Goal: Task Accomplishment & Management: Manage account settings

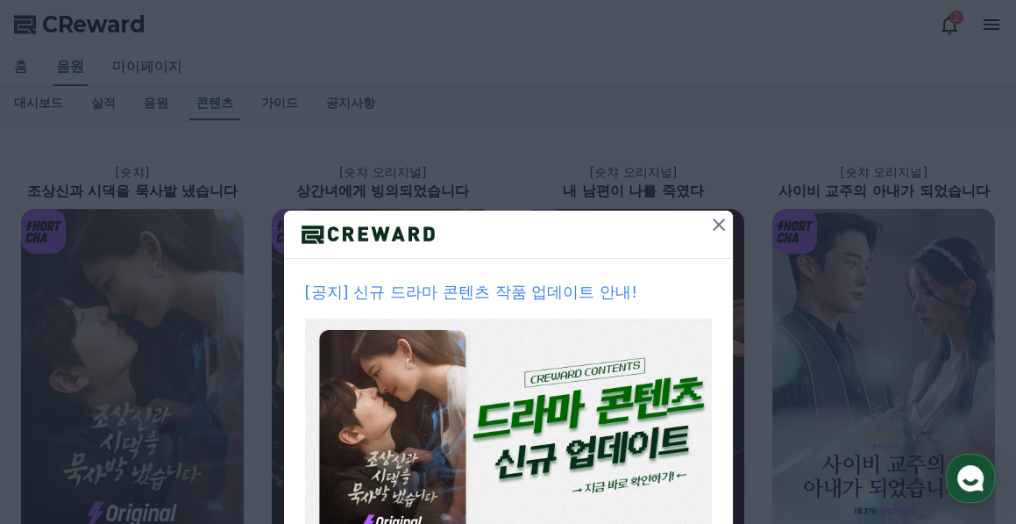
click at [714, 227] on icon at bounding box center [719, 224] width 21 height 21
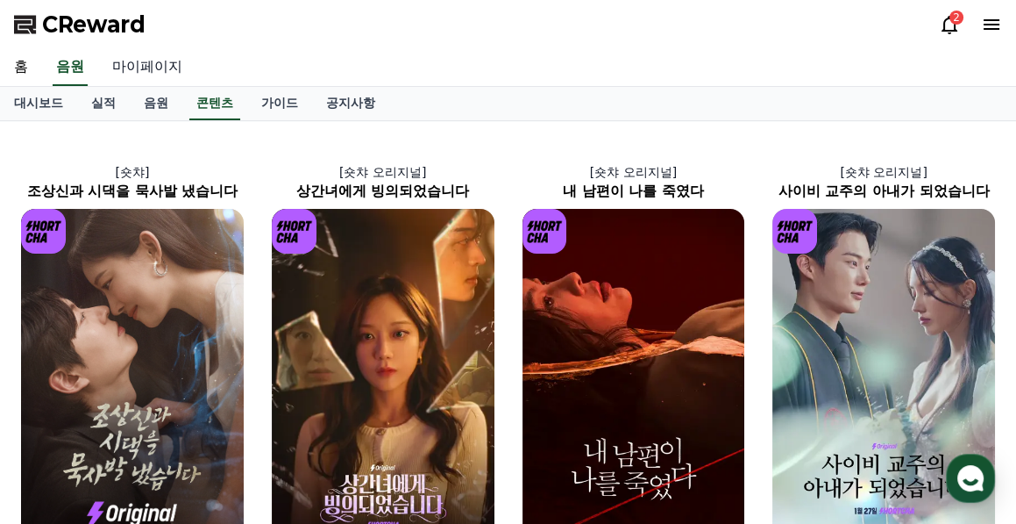
click at [155, 63] on link "마이페이지" at bounding box center [147, 67] width 98 height 37
select select "**********"
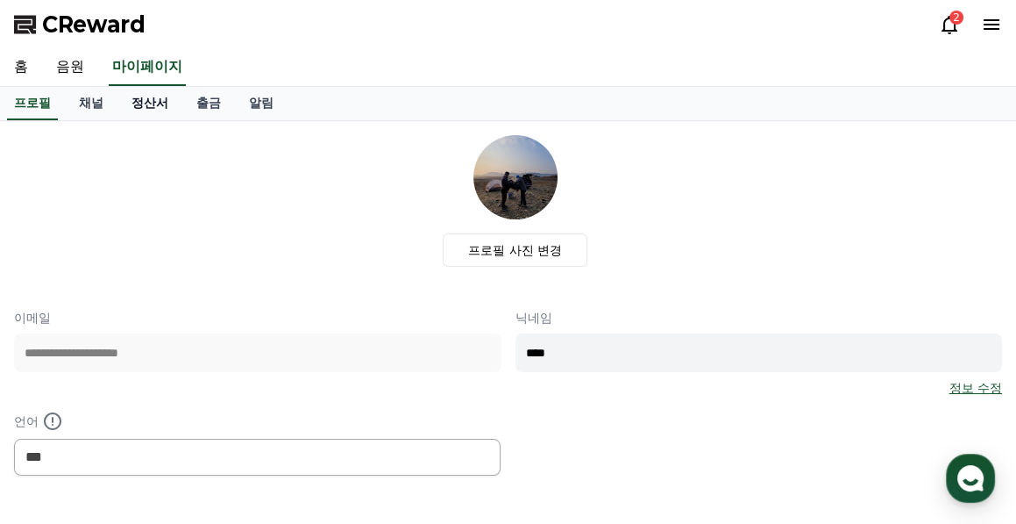
click at [156, 109] on link "정산서" at bounding box center [150, 103] width 65 height 33
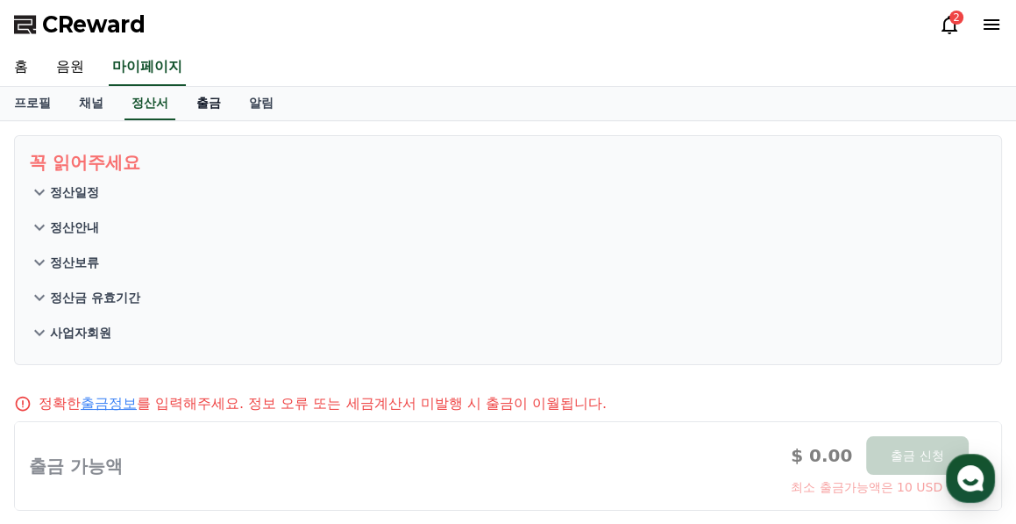
click at [201, 106] on link "출금" at bounding box center [208, 103] width 53 height 33
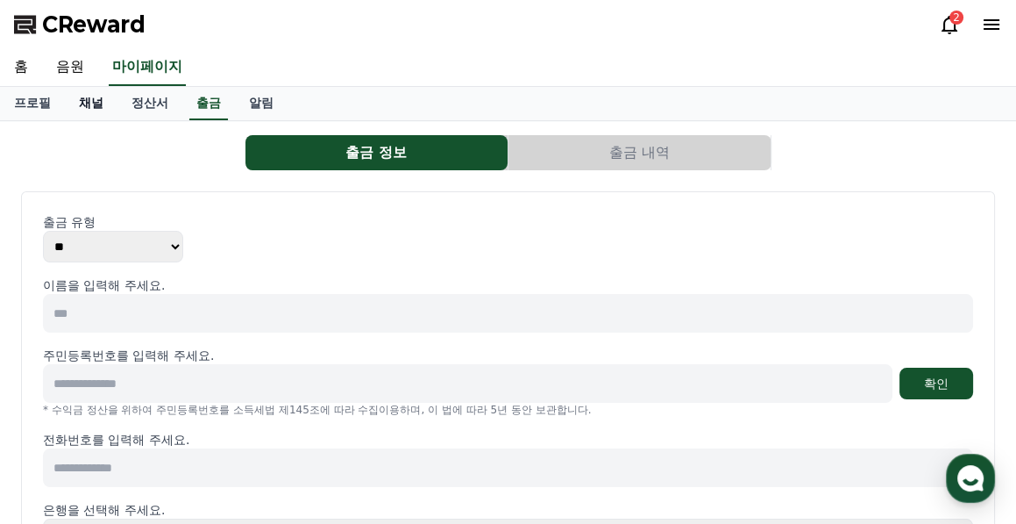
click at [99, 102] on link "채널" at bounding box center [91, 103] width 53 height 33
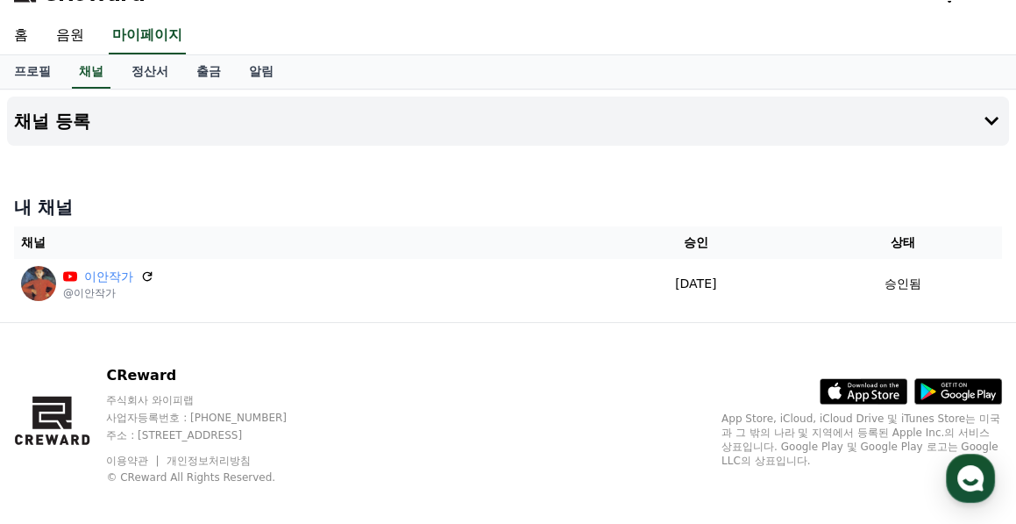
scroll to position [47, 0]
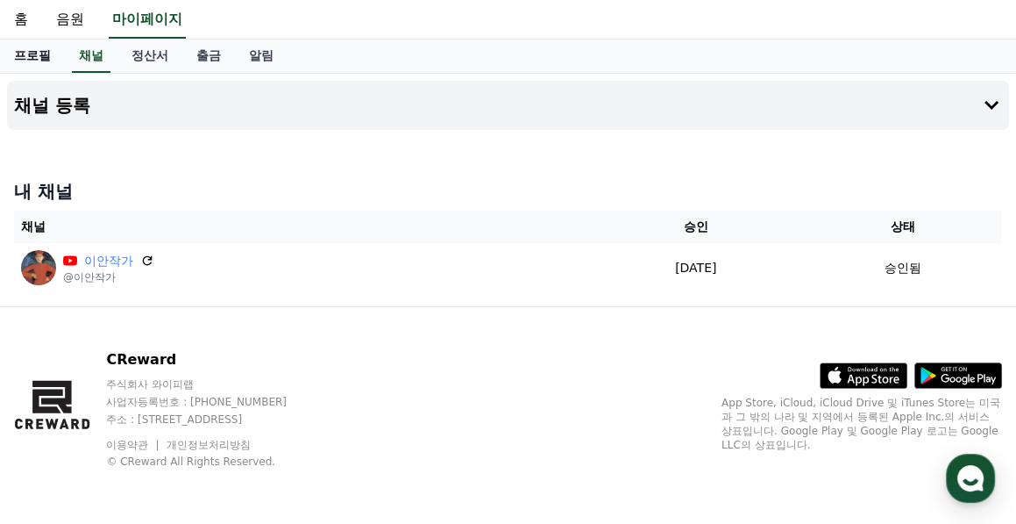
click at [39, 55] on link "프로필" at bounding box center [32, 55] width 65 height 33
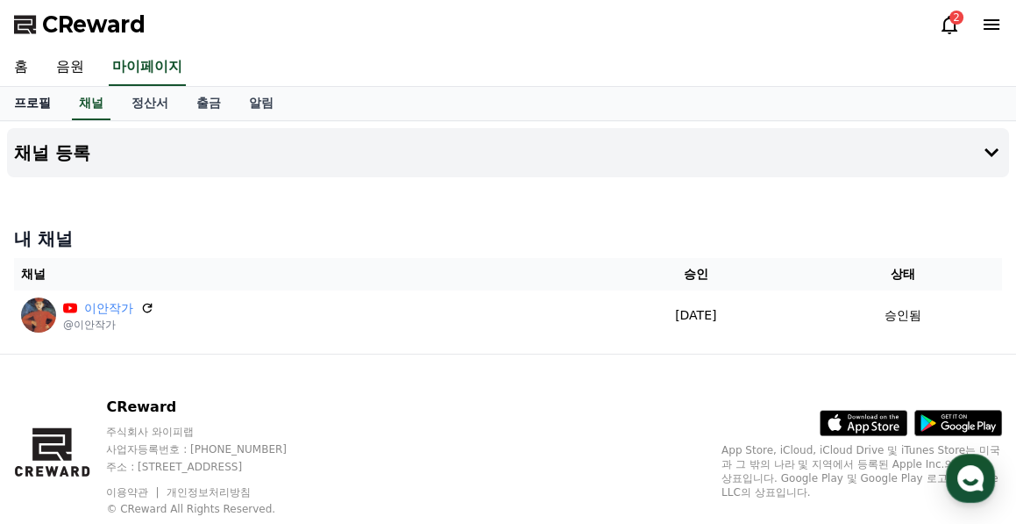
select select "**********"
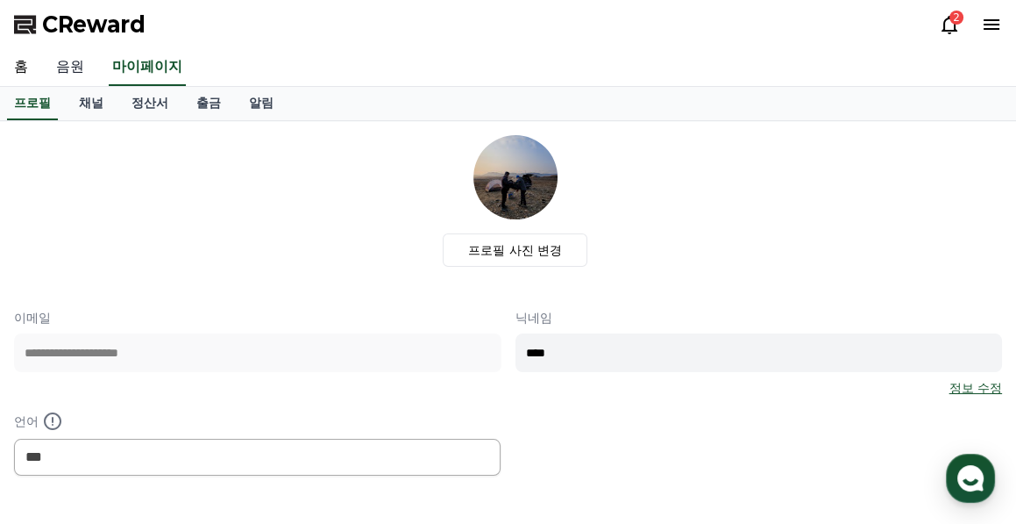
click at [70, 65] on link "음원" at bounding box center [70, 67] width 56 height 37
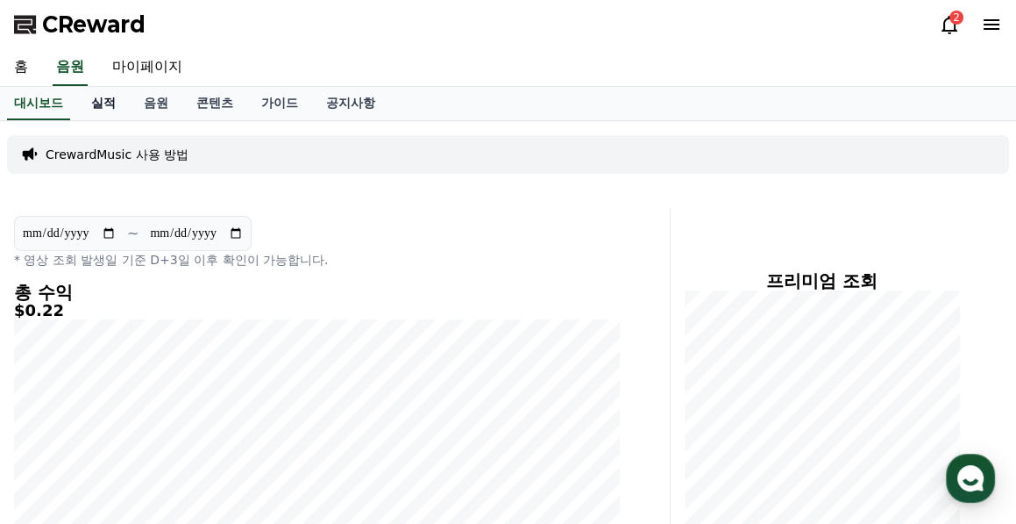
click at [111, 103] on link "실적" at bounding box center [103, 103] width 53 height 33
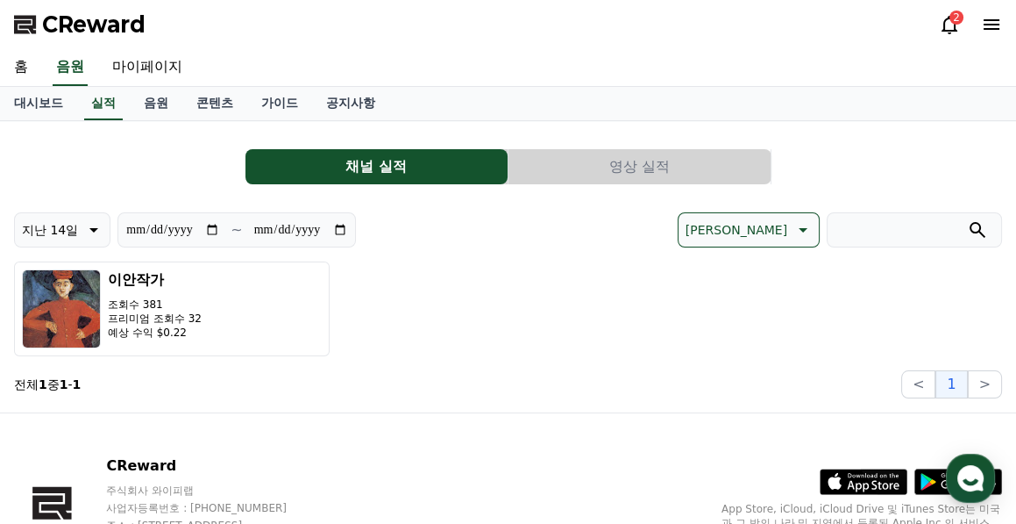
click at [355, 169] on button "채널 실적" at bounding box center [377, 166] width 262 height 35
click at [626, 163] on button "영상 실적" at bounding box center [640, 166] width 262 height 35
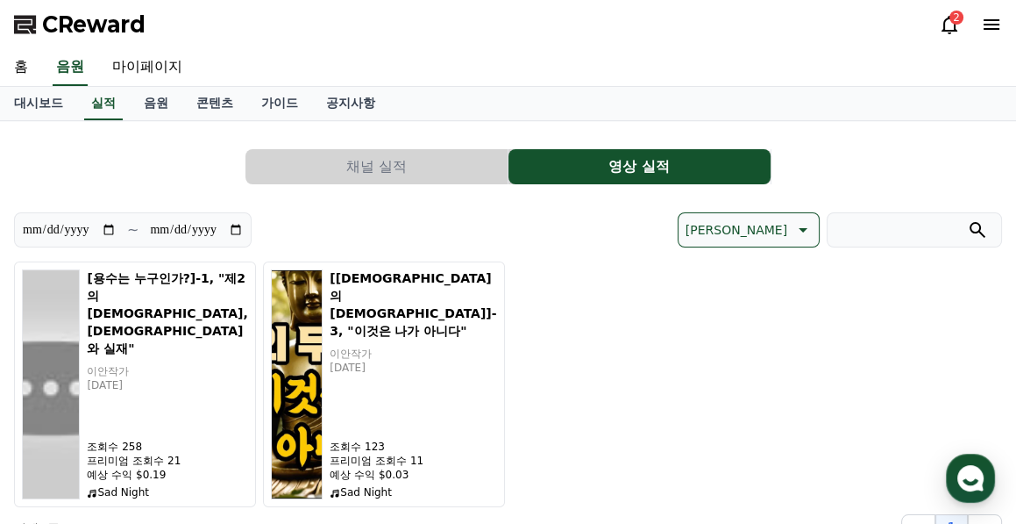
click at [383, 164] on button "채널 실적" at bounding box center [377, 166] width 262 height 35
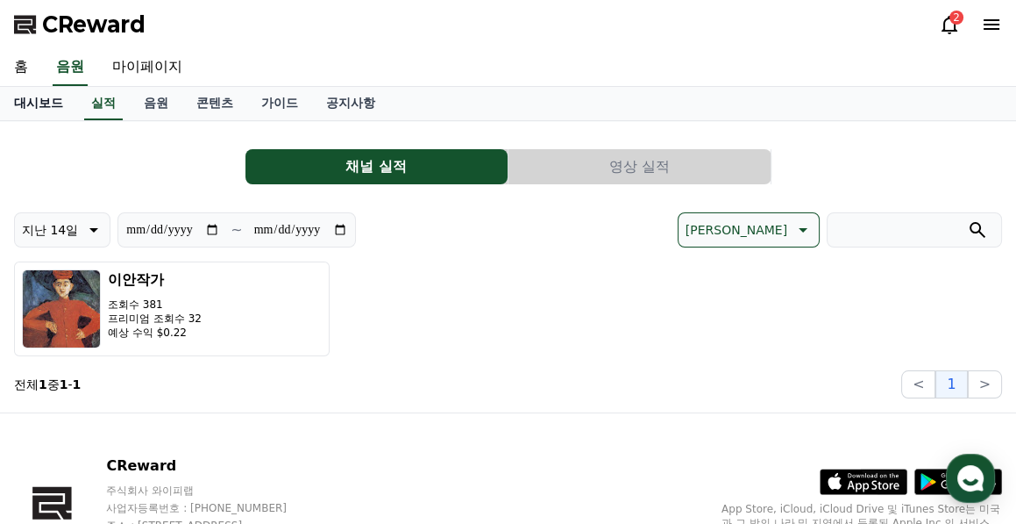
click at [49, 100] on link "대시보드" at bounding box center [38, 103] width 77 height 33
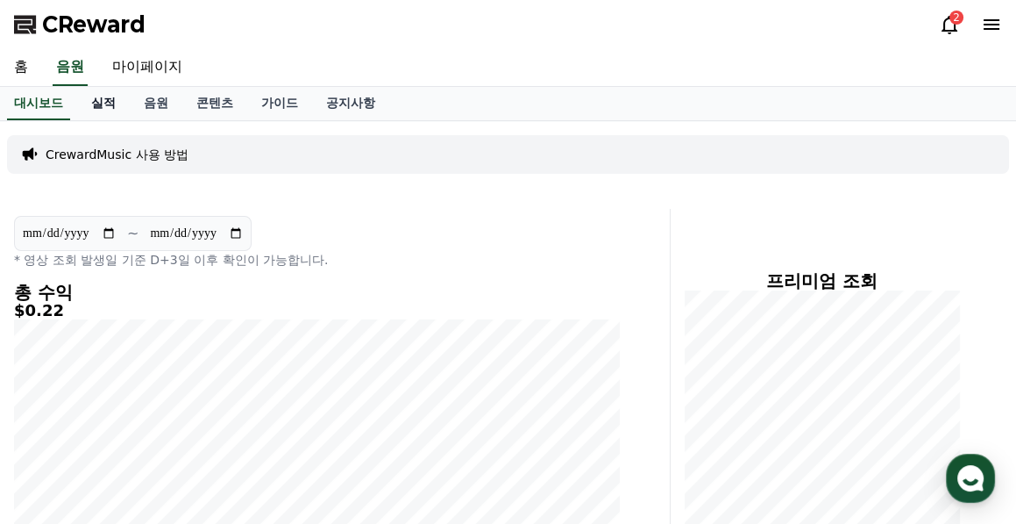
click at [110, 103] on link "실적" at bounding box center [103, 103] width 53 height 33
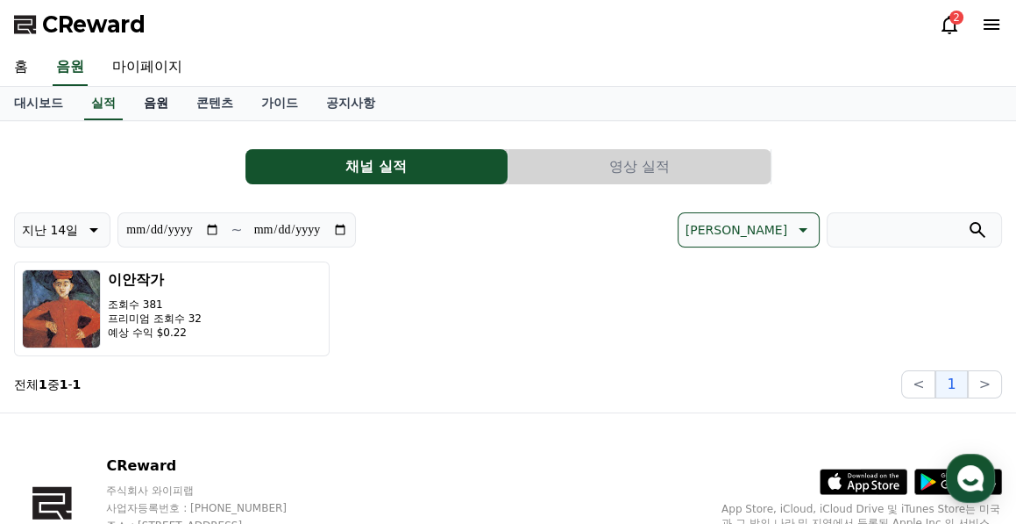
click at [148, 101] on link "음원" at bounding box center [156, 103] width 53 height 33
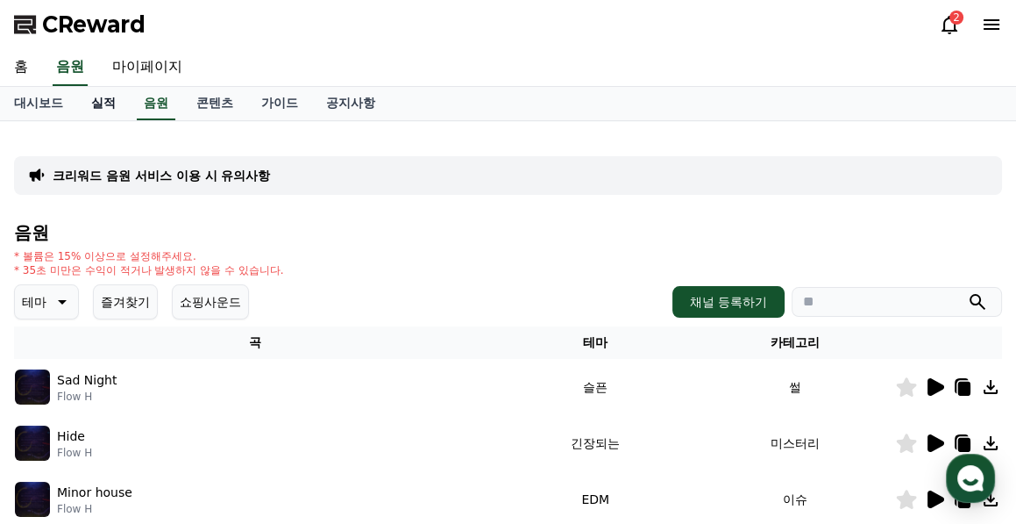
click at [119, 95] on link "실적" at bounding box center [103, 103] width 53 height 33
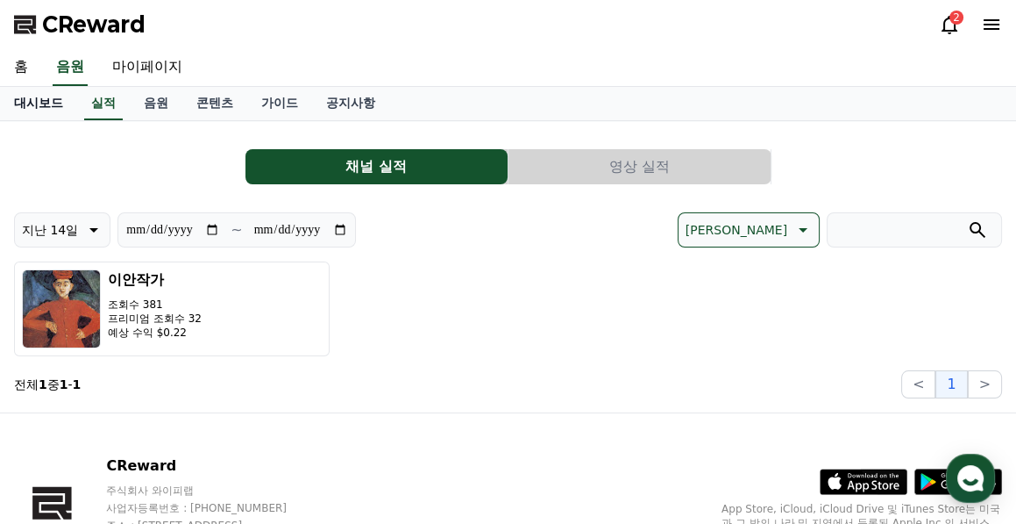
click at [39, 101] on link "대시보드" at bounding box center [38, 103] width 77 height 33
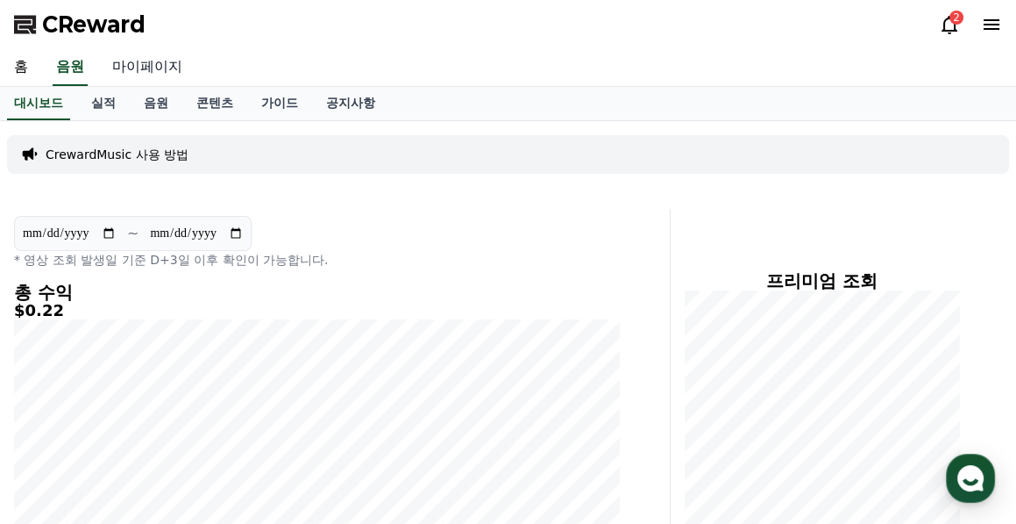
click at [173, 62] on link "마이페이지" at bounding box center [147, 67] width 98 height 37
select select "**********"
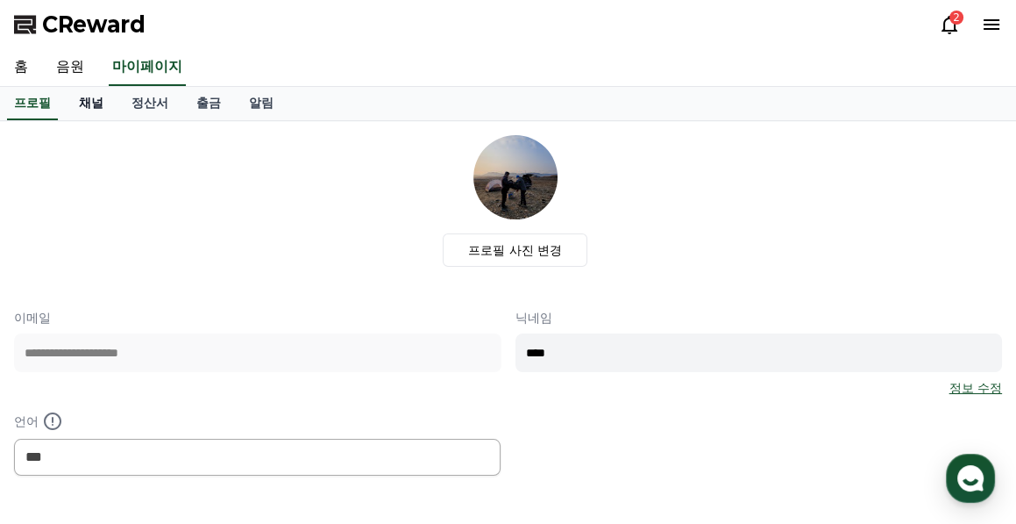
click at [93, 104] on link "채널" at bounding box center [91, 103] width 53 height 33
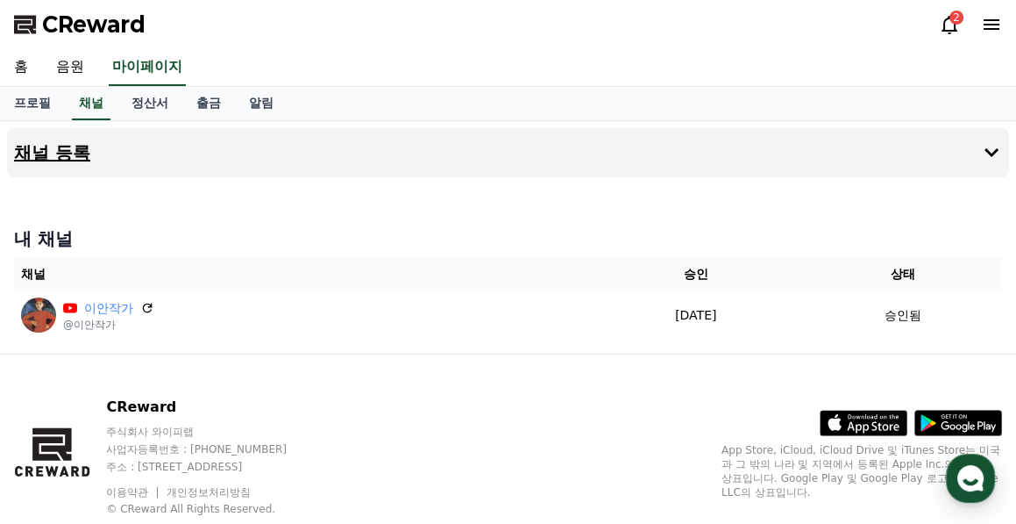
click at [992, 153] on icon at bounding box center [992, 152] width 14 height 9
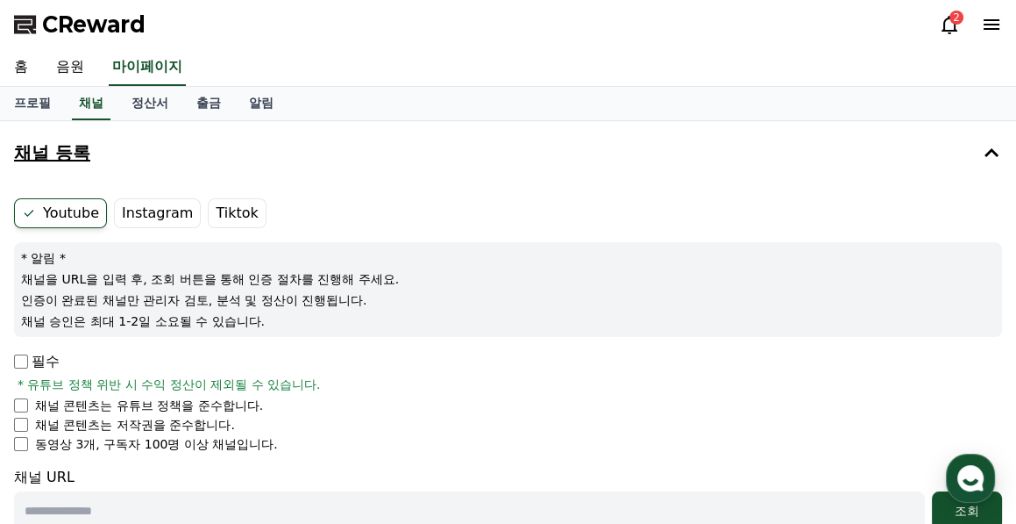
click at [9, 427] on div "Youtube Instagram Tiktok * 알림 * 채널을 URL을 입력 후, 조회 버튼을 통해 인증 절차를 진행해 주세요. 인증이 완료…" at bounding box center [508, 422] width 1002 height 463
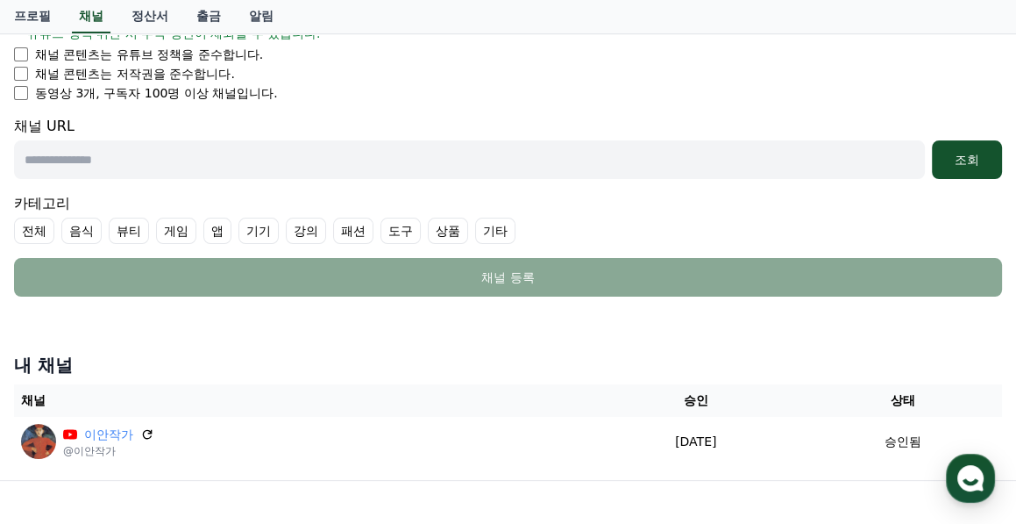
scroll to position [140, 0]
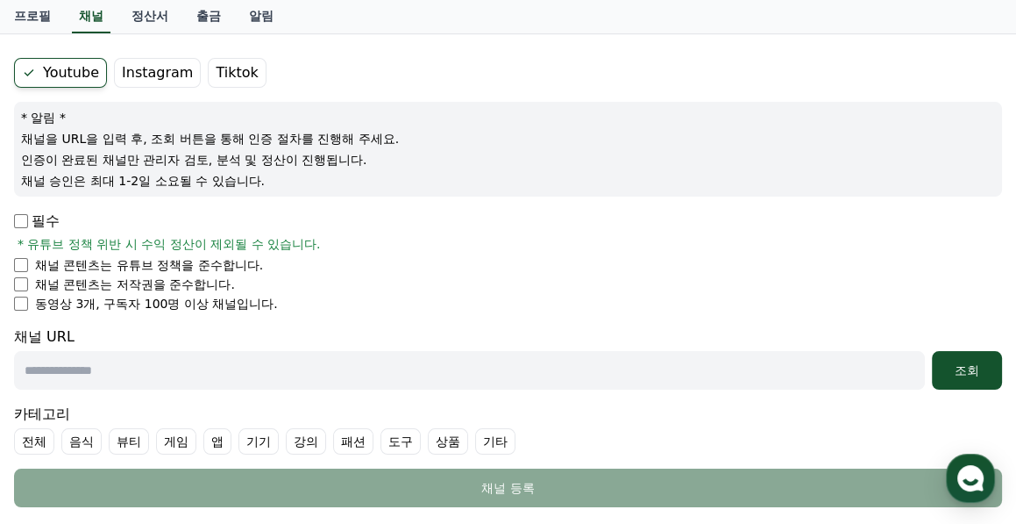
click at [79, 367] on input "text" at bounding box center [469, 370] width 911 height 39
paste input "**********"
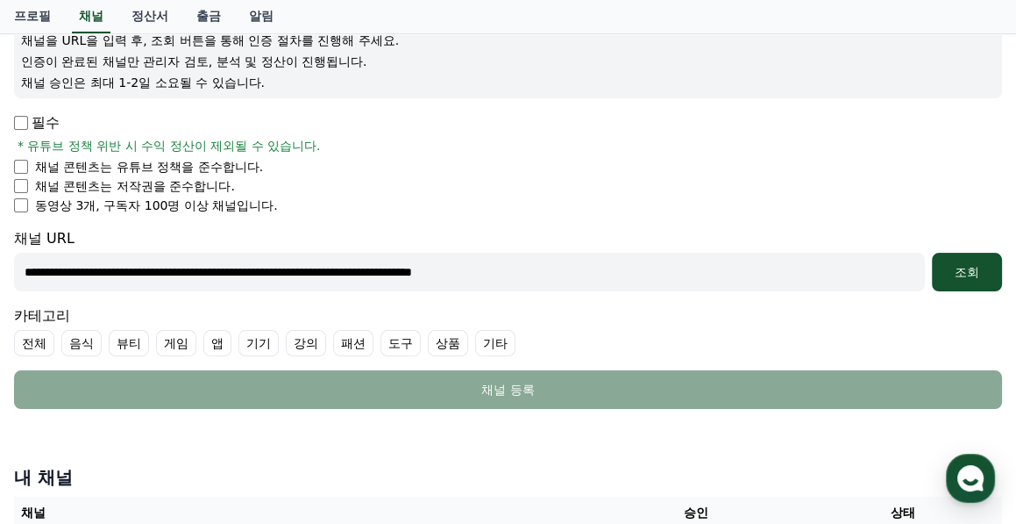
scroll to position [281, 0]
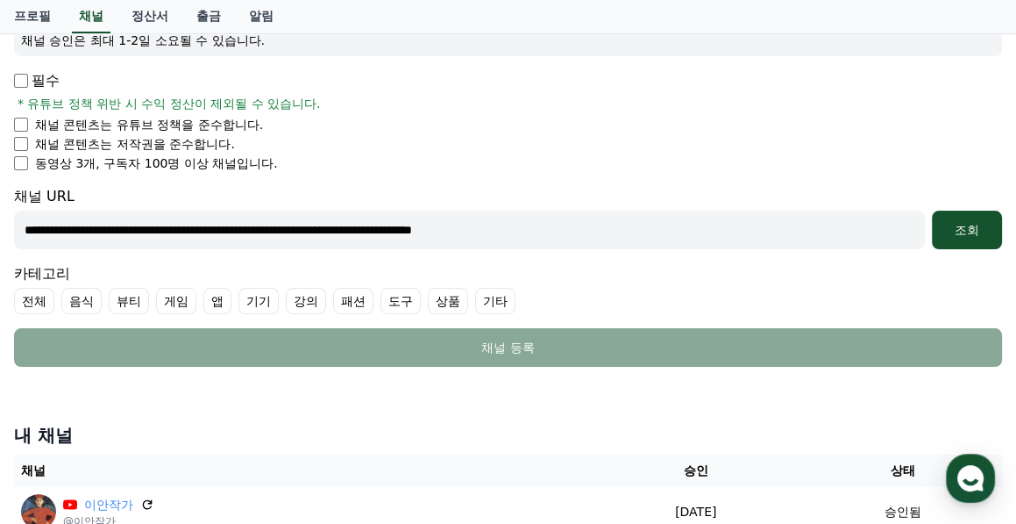
type input "**********"
click at [36, 297] on label "전체" at bounding box center [34, 301] width 40 height 26
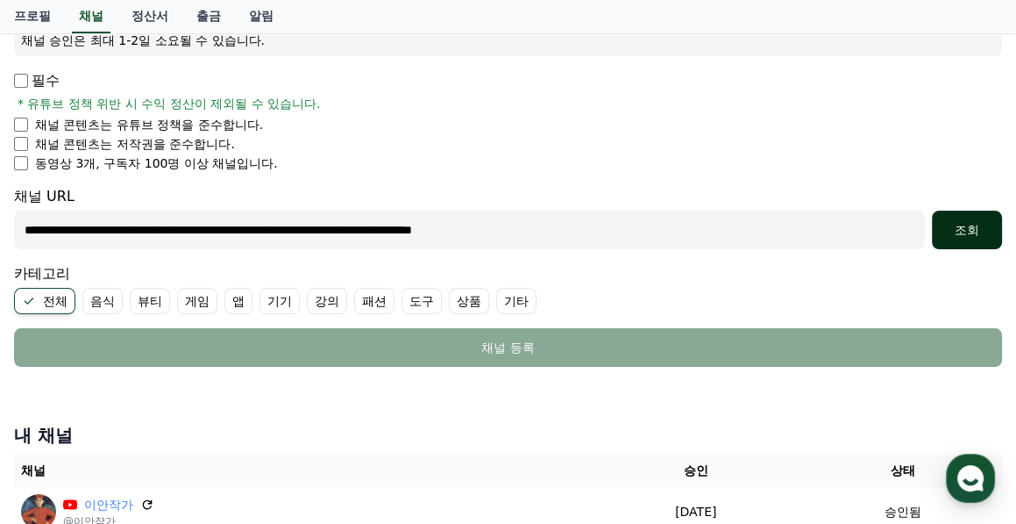
click at [978, 228] on div "조회" at bounding box center [967, 230] width 56 height 18
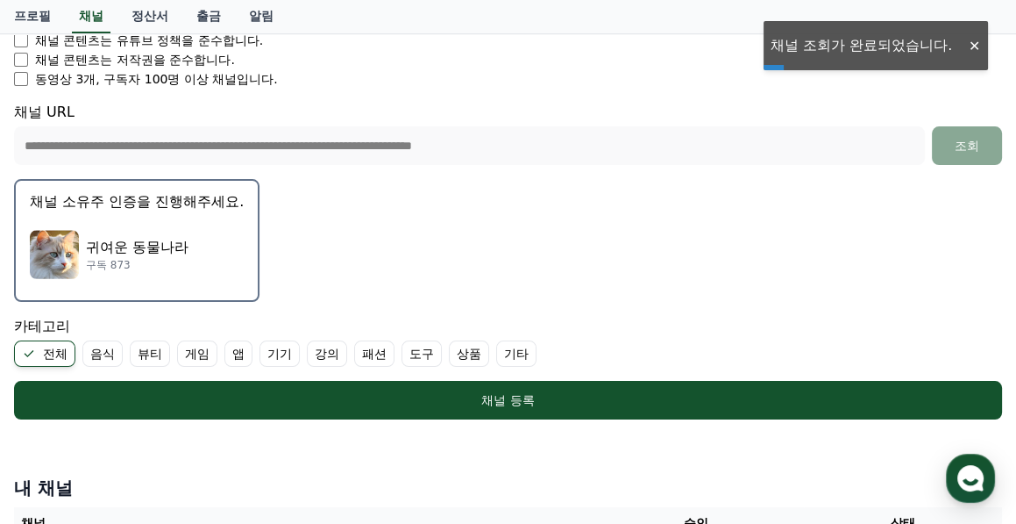
scroll to position [421, 0]
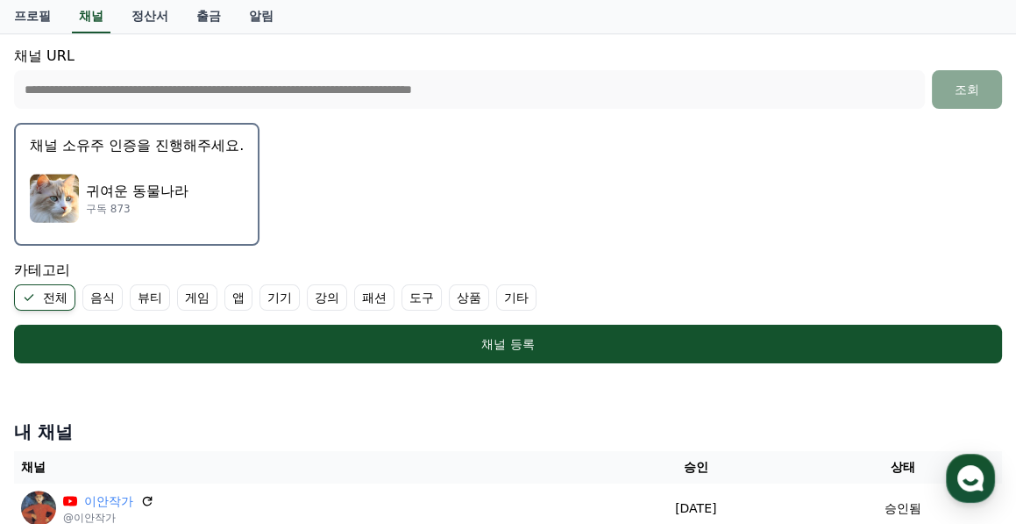
click at [203, 176] on div "귀여운 동물나라 구독 873" at bounding box center [137, 198] width 214 height 70
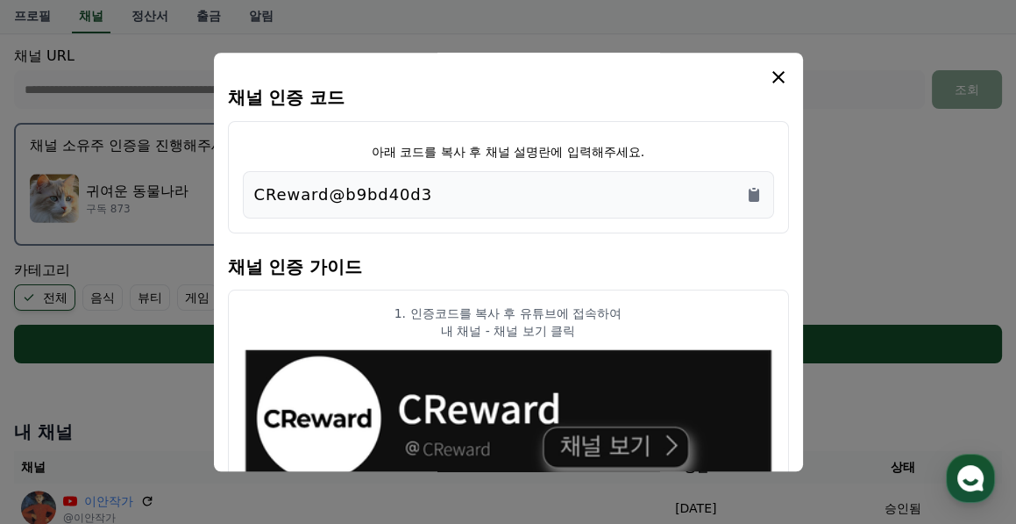
drag, startPoint x: 437, startPoint y: 192, endPoint x: 235, endPoint y: 189, distance: 201.7
click at [235, 189] on div "아래 코드를 복사 후 채널 설명란에 입력해주세요. CReward@b9bd40d3" at bounding box center [508, 177] width 561 height 112
copy p "CReward@b9bd40d3"
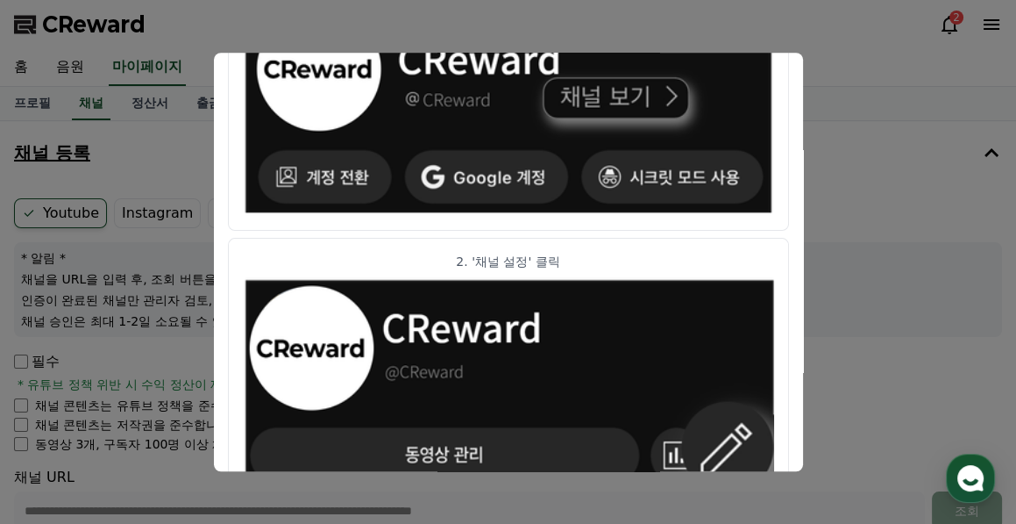
scroll to position [0, 0]
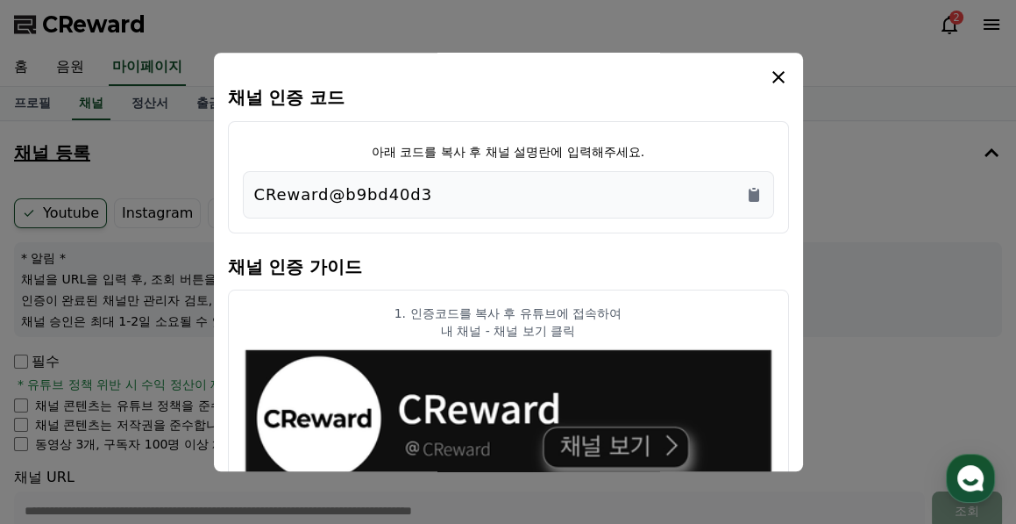
click at [779, 71] on icon "modal" at bounding box center [778, 77] width 21 height 21
click at [753, 190] on icon "Copy to clipboard" at bounding box center [754, 195] width 18 height 18
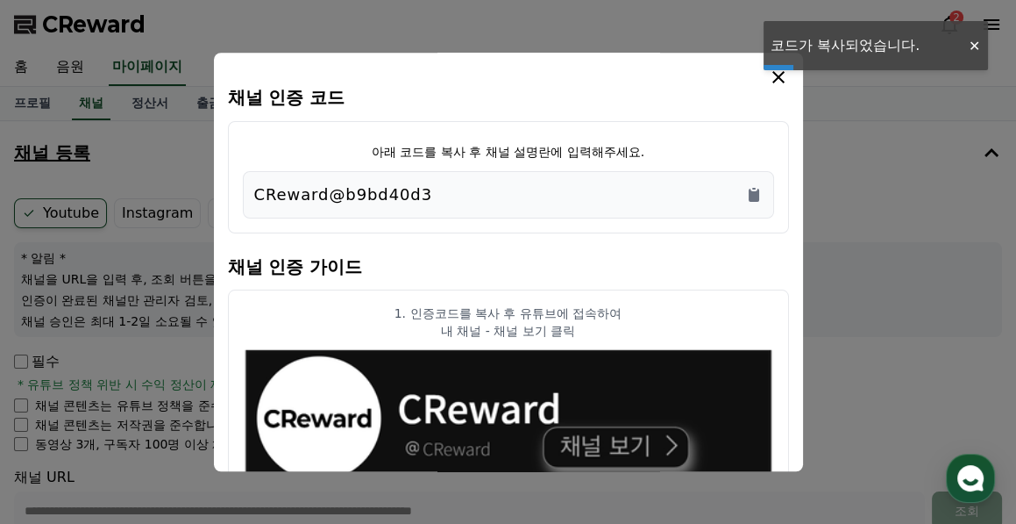
click at [977, 43] on div at bounding box center [974, 46] width 28 height 17
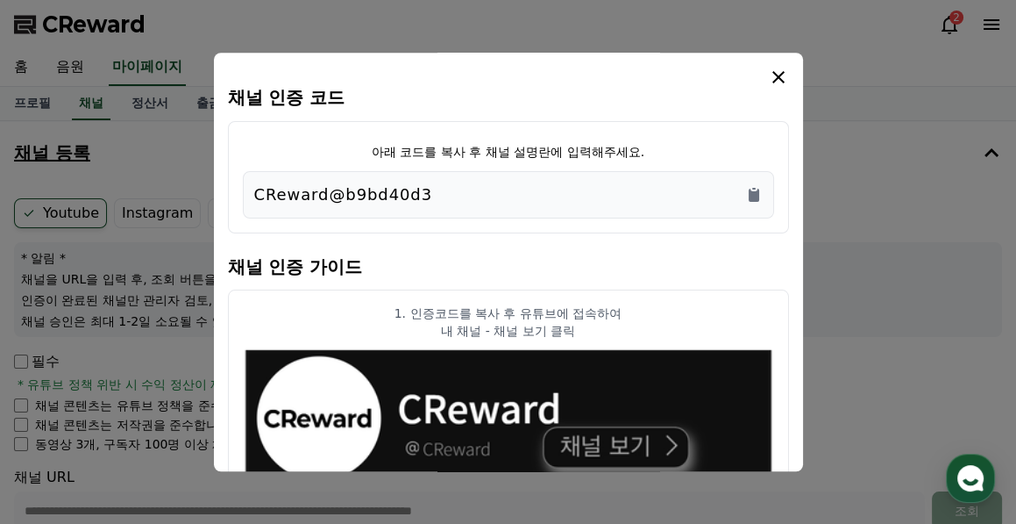
click at [780, 74] on icon "modal" at bounding box center [779, 77] width 12 height 12
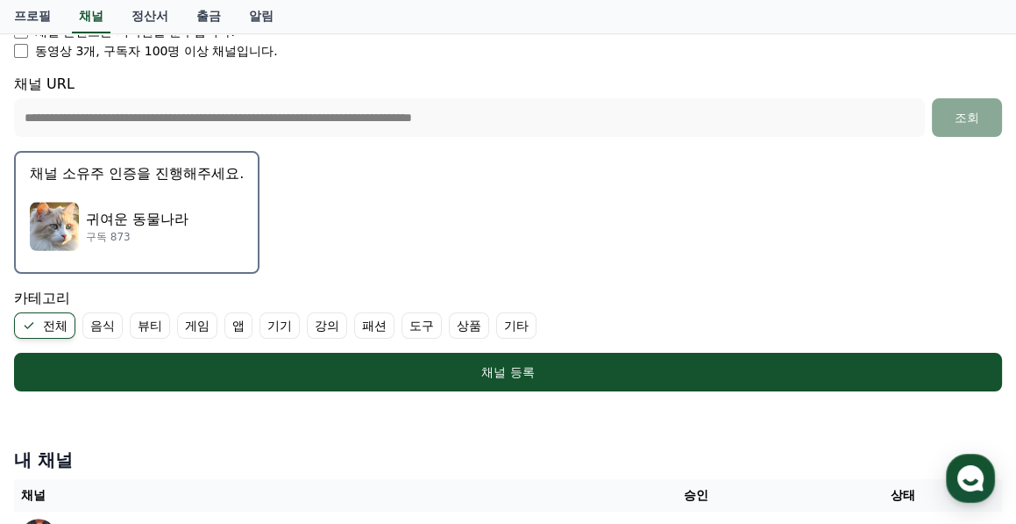
scroll to position [491, 0]
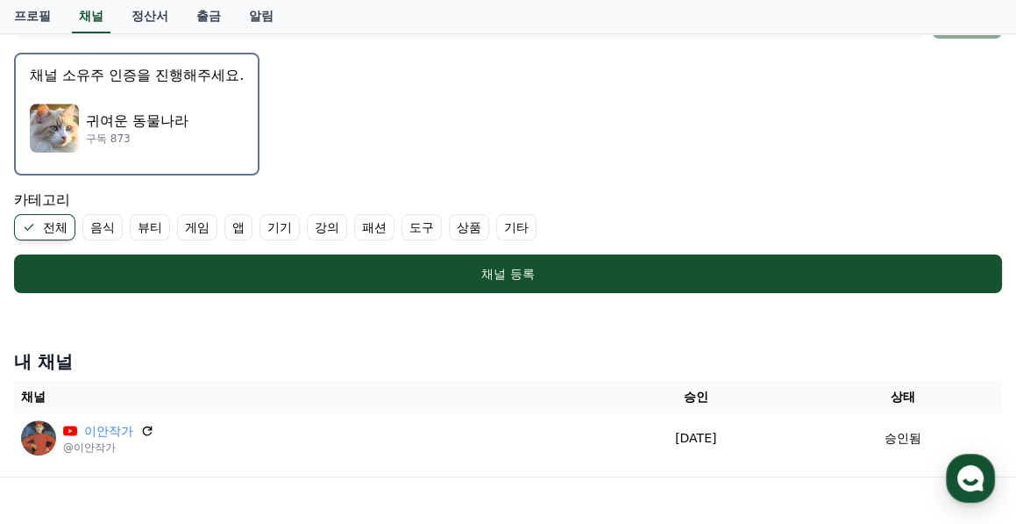
click at [153, 78] on p "채널 소유주 인증을 진행해주세요." at bounding box center [137, 75] width 214 height 21
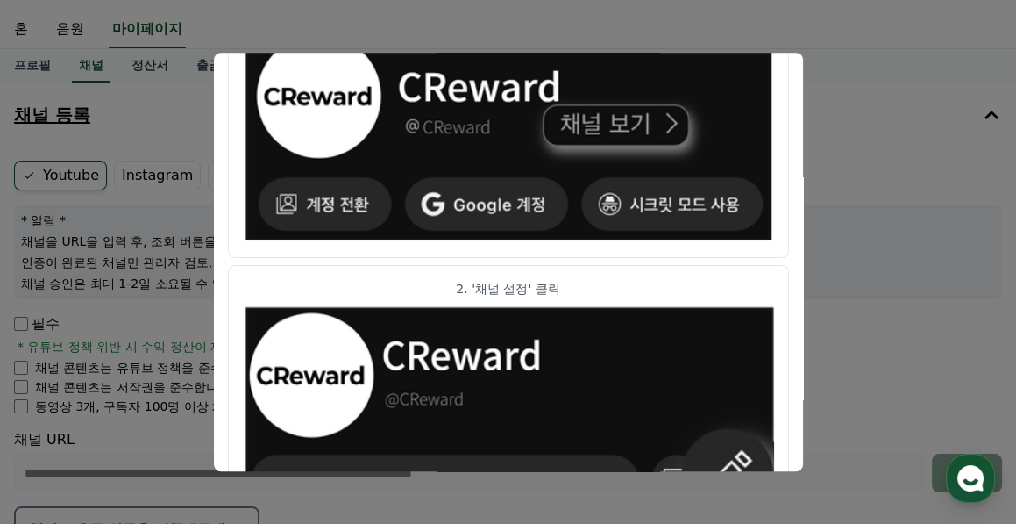
scroll to position [0, 0]
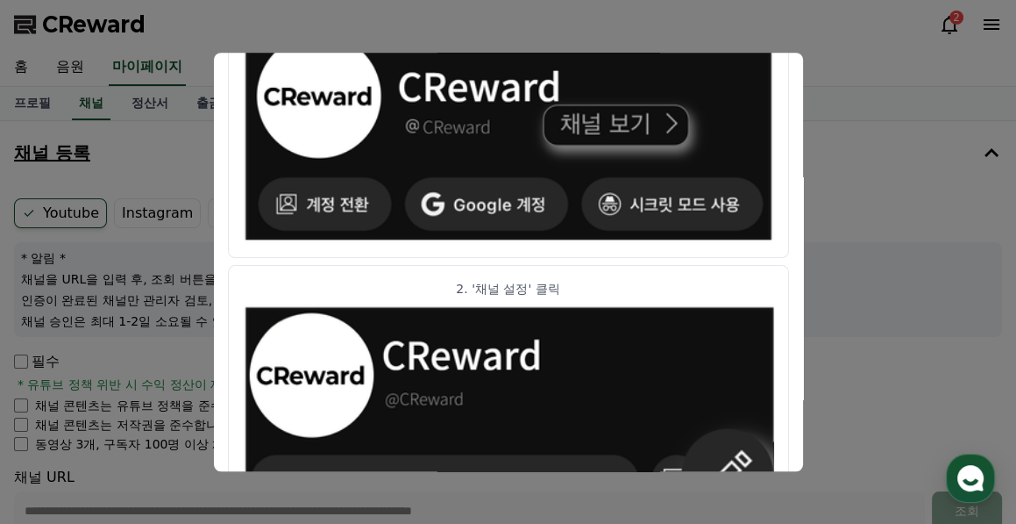
click at [846, 149] on button "close modal" at bounding box center [508, 262] width 1016 height 524
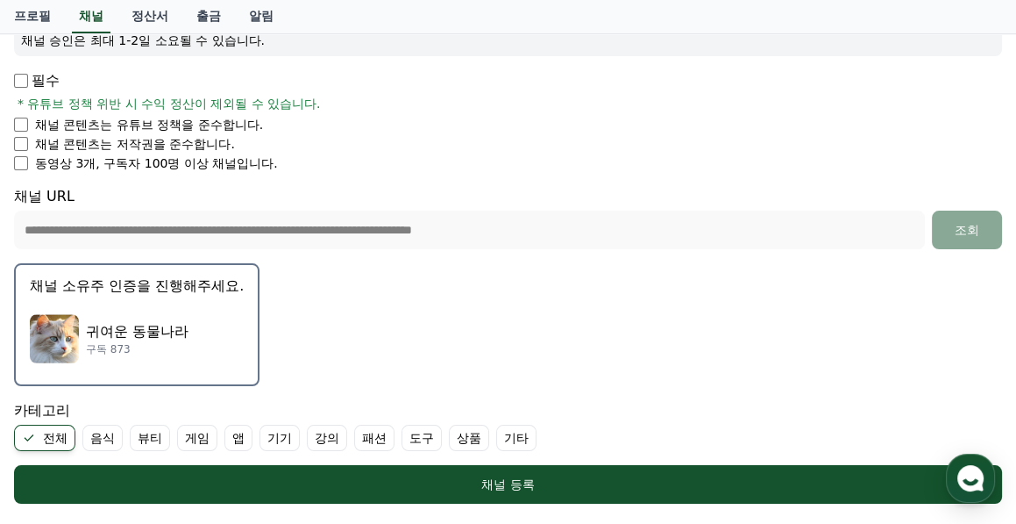
scroll to position [491, 0]
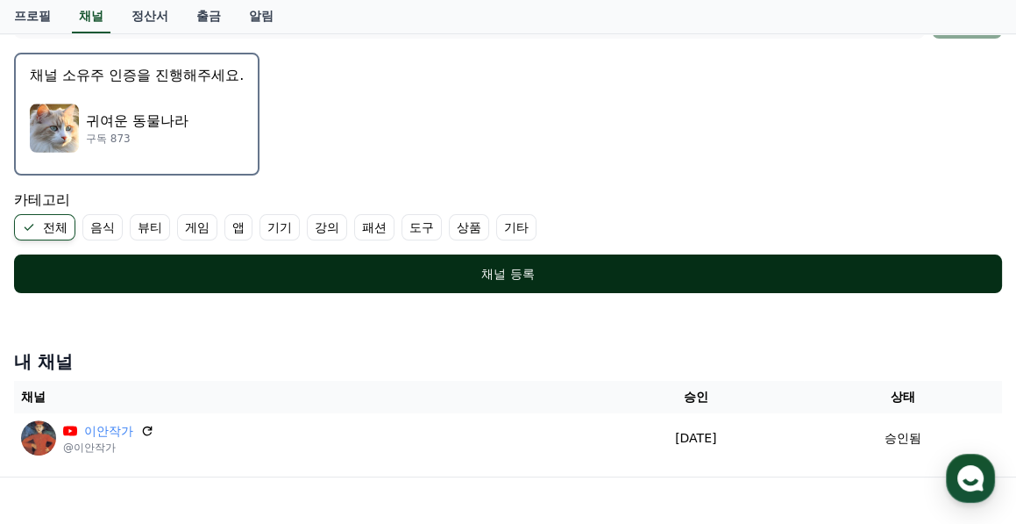
click at [509, 276] on div "채널 등록" at bounding box center [508, 274] width 918 height 18
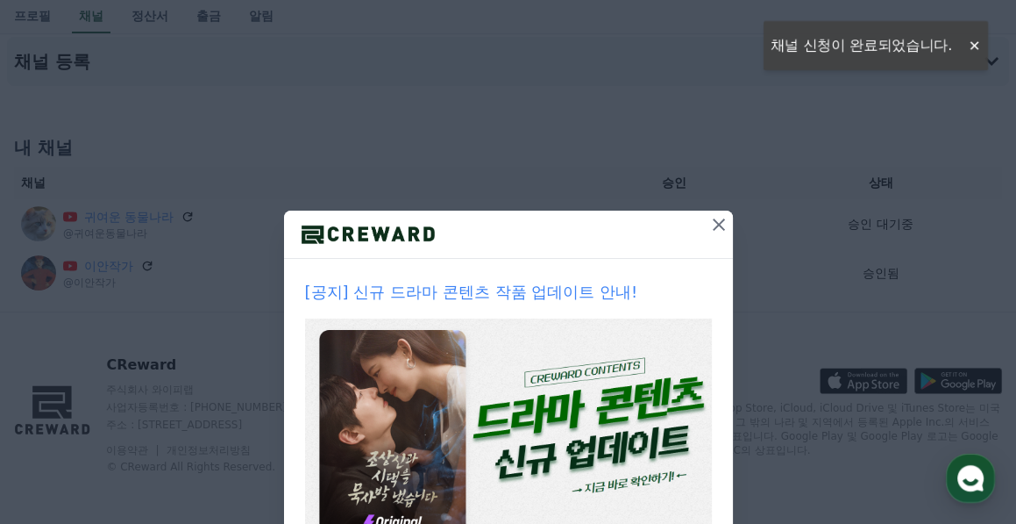
click at [716, 228] on icon at bounding box center [719, 224] width 12 height 12
